Goal: Transaction & Acquisition: Book appointment/travel/reservation

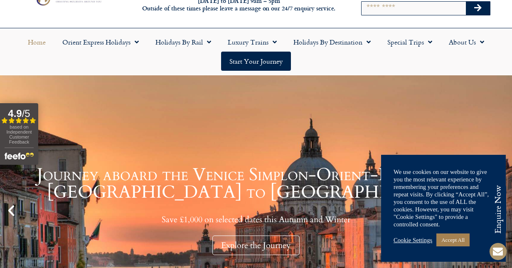
scroll to position [37, 0]
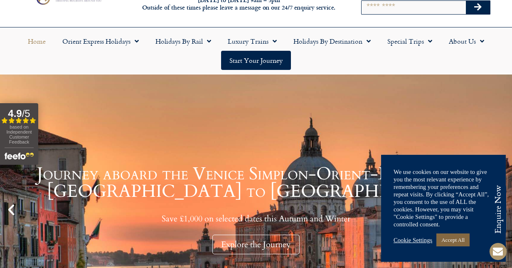
click at [447, 240] on link "Accept All" at bounding box center [452, 239] width 33 height 13
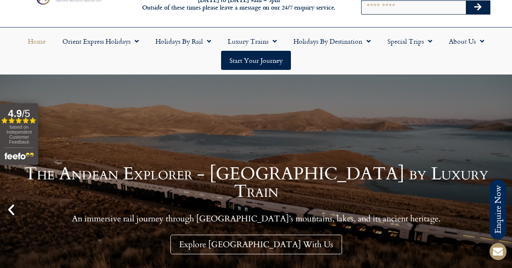
scroll to position [0, 0]
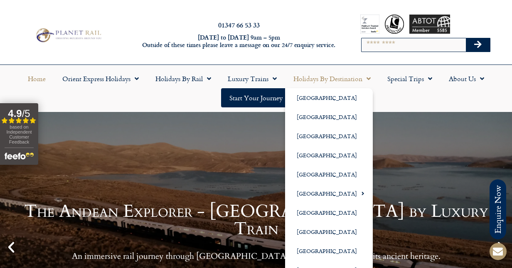
click at [358, 80] on link "Holidays by Destination" at bounding box center [332, 78] width 94 height 19
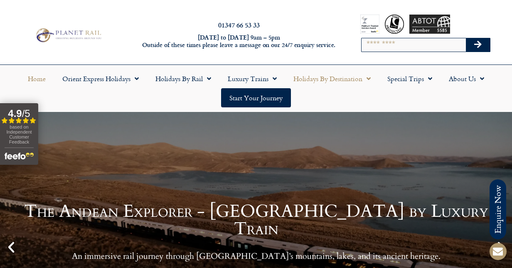
click at [369, 81] on span "Menu" at bounding box center [366, 78] width 8 height 15
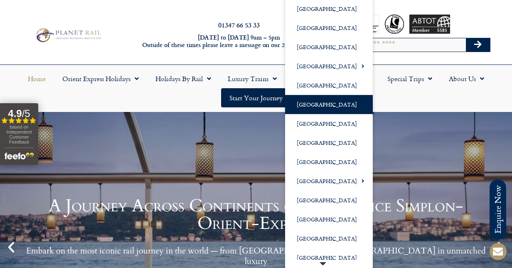
click at [337, 101] on link "[GEOGRAPHIC_DATA]" at bounding box center [329, 104] width 88 height 19
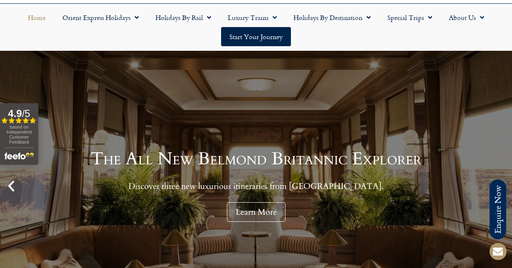
scroll to position [76, 0]
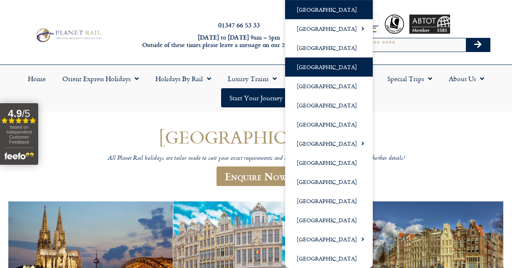
click at [308, 11] on link "[GEOGRAPHIC_DATA]" at bounding box center [329, 9] width 88 height 19
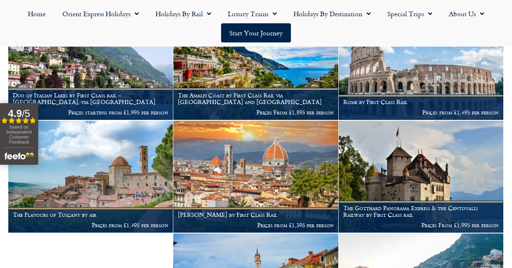
scroll to position [470, 0]
